Goal: Task Accomplishment & Management: Manage account settings

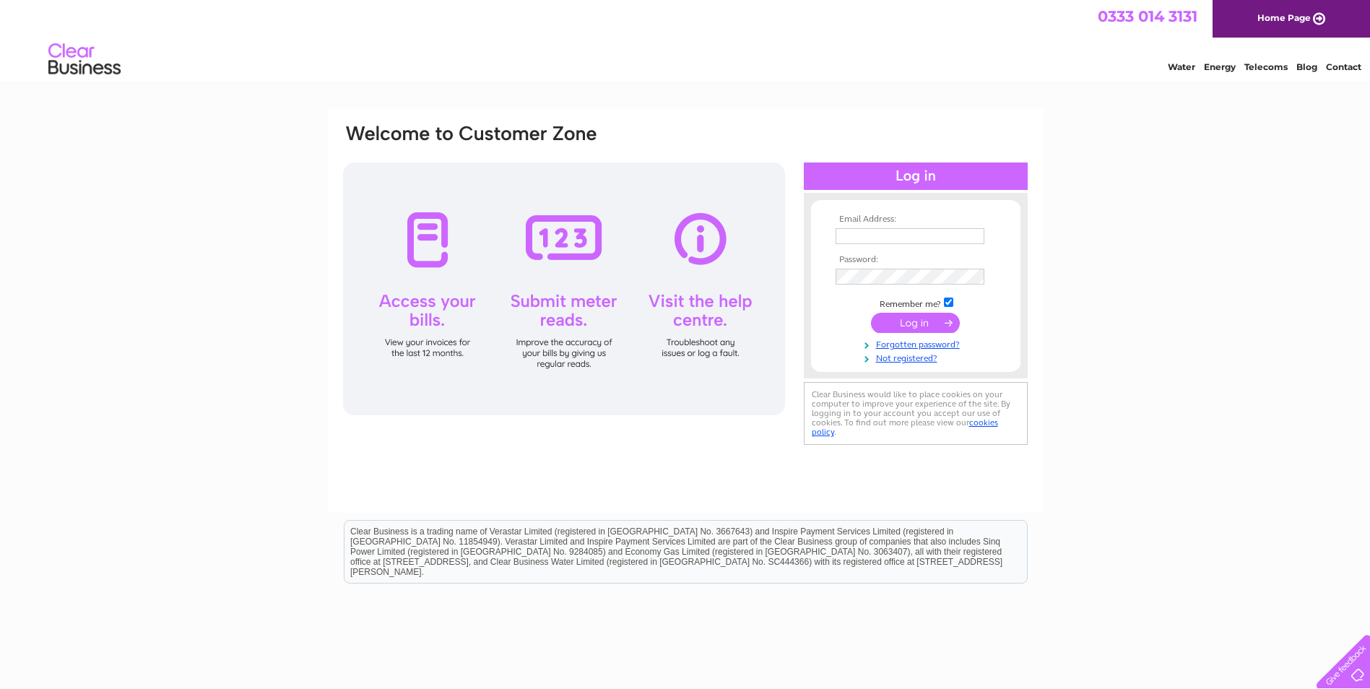
type input "ray@ips-aberdeen.com"
click at [911, 316] on input "submit" at bounding box center [915, 323] width 89 height 20
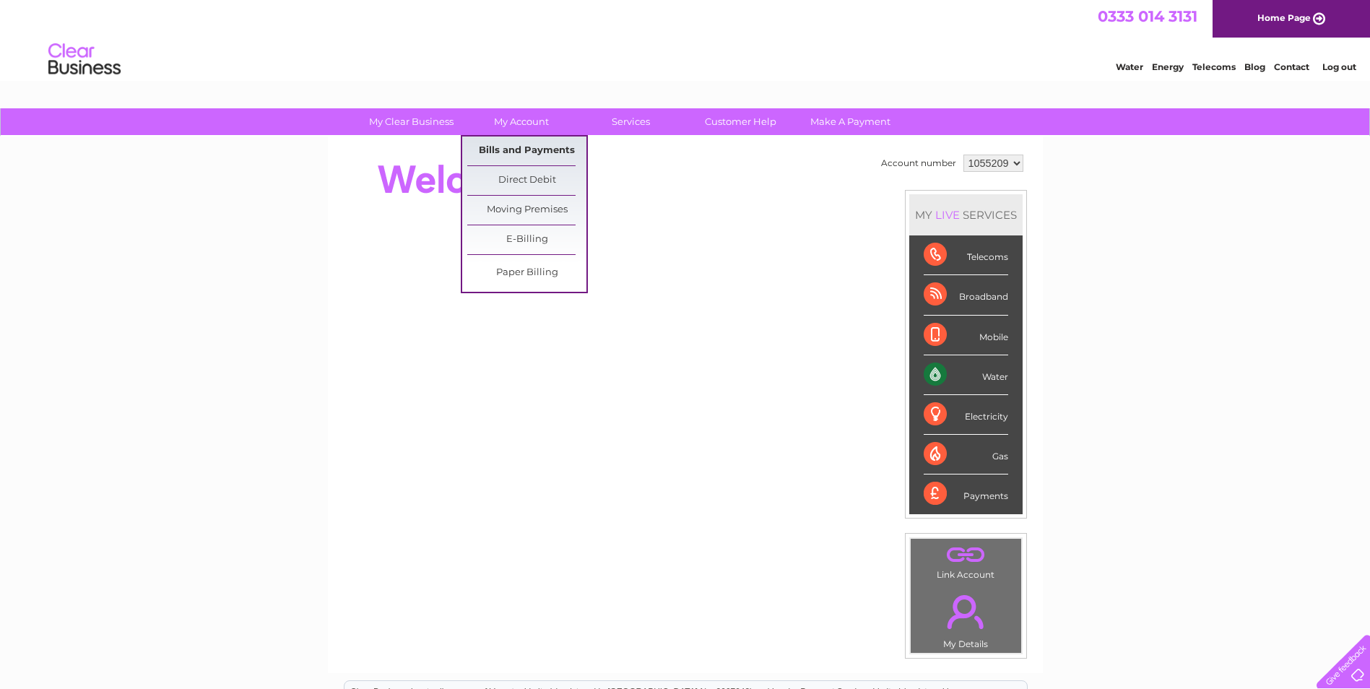
click at [526, 144] on link "Bills and Payments" at bounding box center [526, 150] width 119 height 29
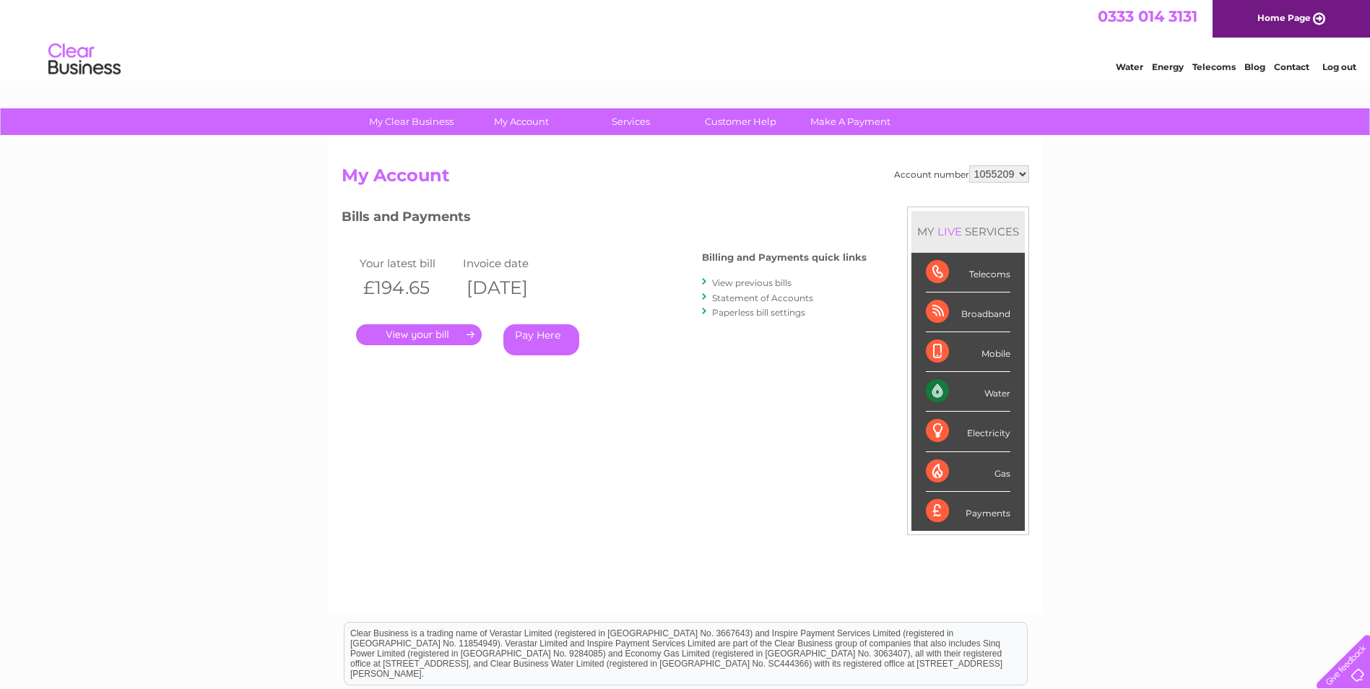
click at [456, 338] on link "." at bounding box center [419, 334] width 126 height 21
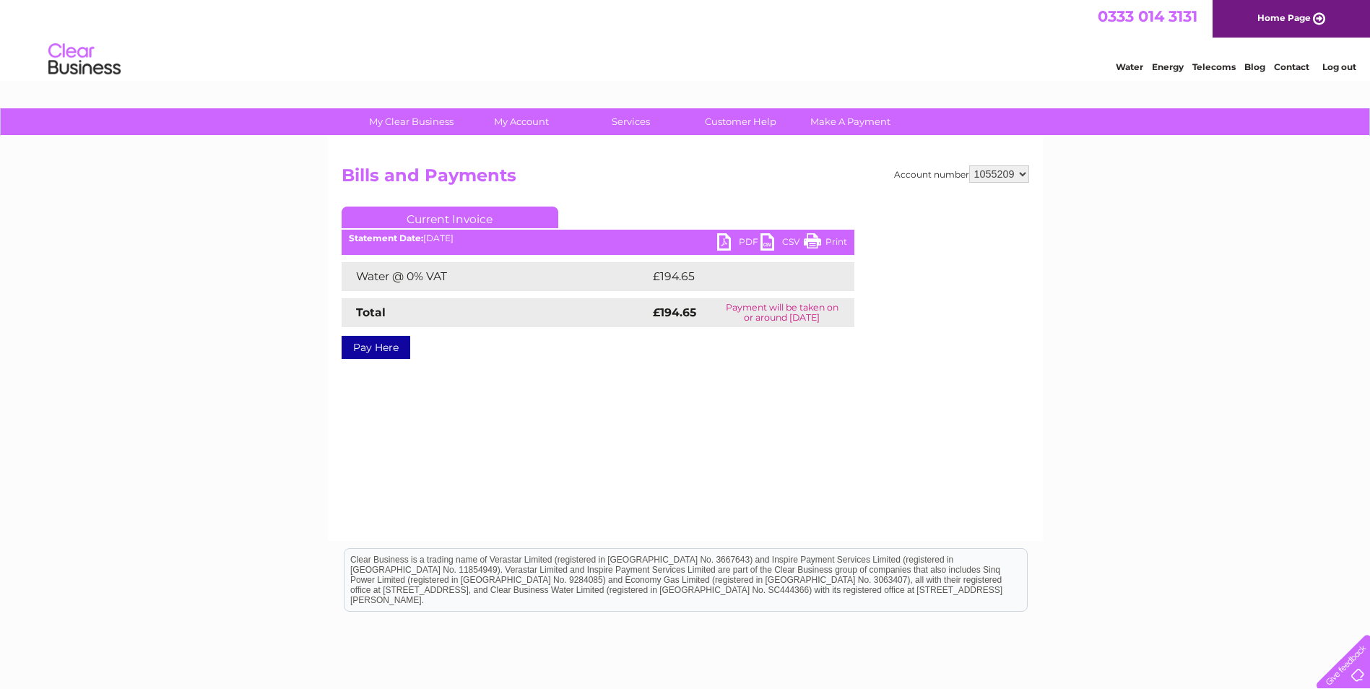
click at [741, 240] on link "PDF" at bounding box center [738, 243] width 43 height 21
